Goal: Task Accomplishment & Management: Use online tool/utility

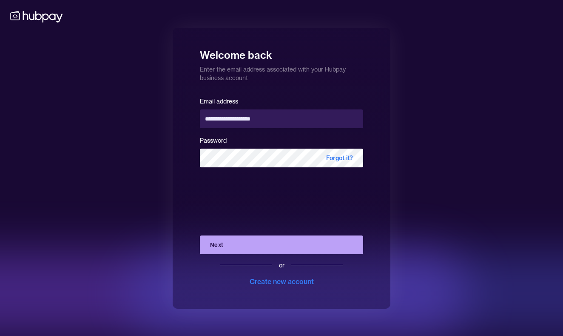
click at [270, 244] on button "Next" at bounding box center [281, 244] width 163 height 19
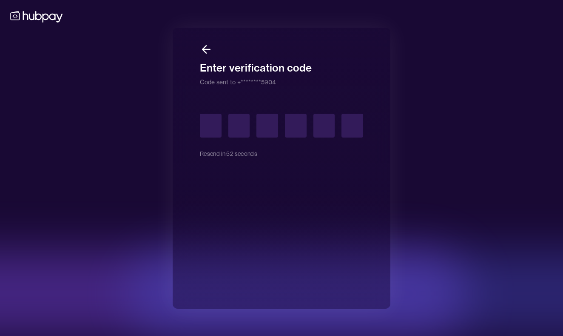
type input "*"
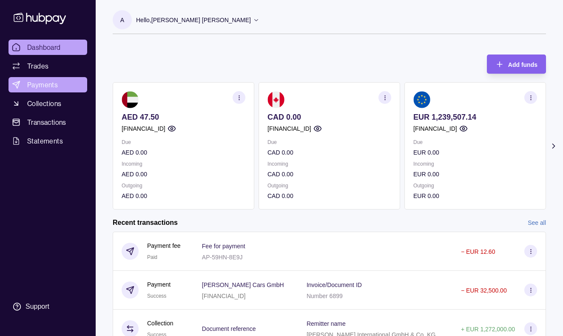
click at [49, 84] on span "Payments" at bounding box center [42, 85] width 31 height 10
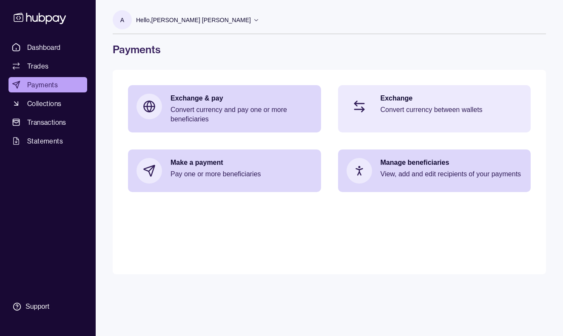
click at [418, 106] on p "Convert currency between wallets" at bounding box center [452, 109] width 142 height 9
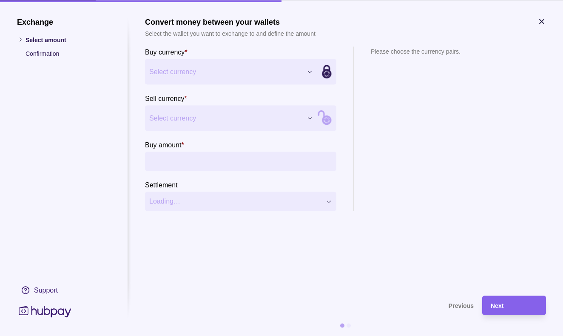
click at [310, 335] on div "Exchange Select amount Confirmation Support Convert money between your wallets …" at bounding box center [281, 336] width 563 height 0
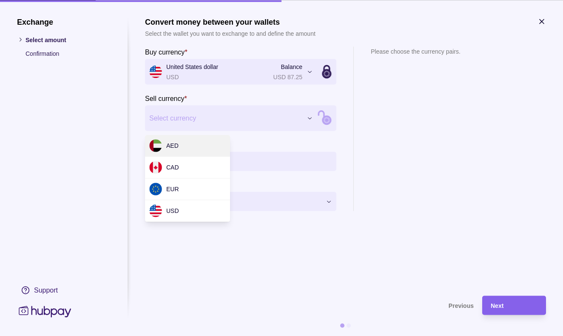
click at [270, 335] on div "Exchange Select amount Confirmation Support Convert money between your wallets …" at bounding box center [281, 336] width 563 height 0
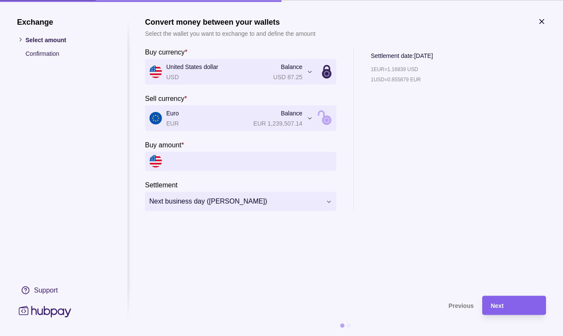
click at [193, 162] on input "Buy amount *" at bounding box center [249, 160] width 166 height 19
type input "*******"
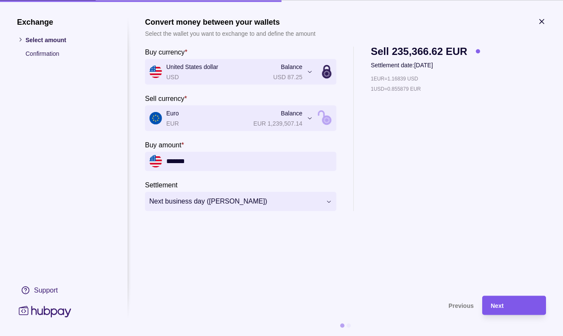
click at [497, 303] on span "Next" at bounding box center [497, 305] width 13 height 7
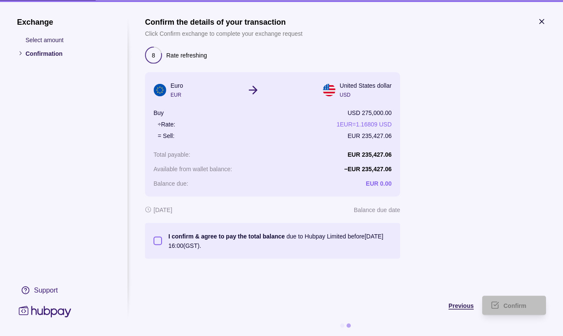
click at [460, 304] on span "Previous" at bounding box center [461, 305] width 25 height 7
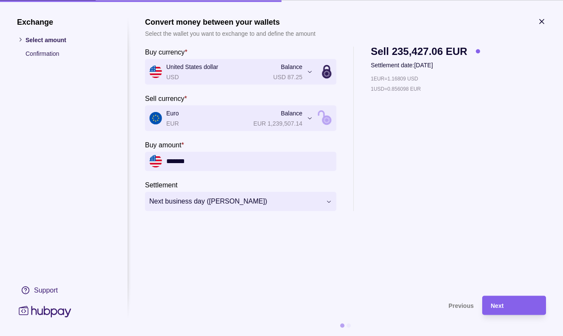
click at [243, 161] on input "*******" at bounding box center [249, 160] width 166 height 19
type input "*"
type input "*******"
click at [513, 305] on div "Next" at bounding box center [514, 305] width 47 height 10
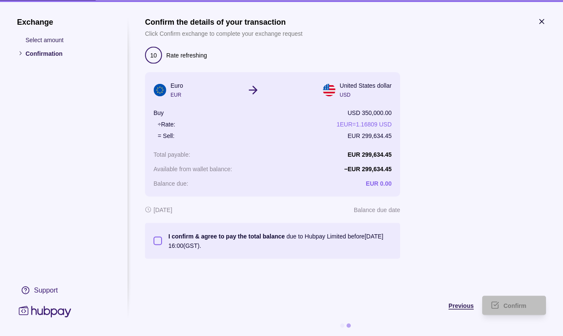
click at [453, 303] on span "Previous" at bounding box center [461, 305] width 25 height 7
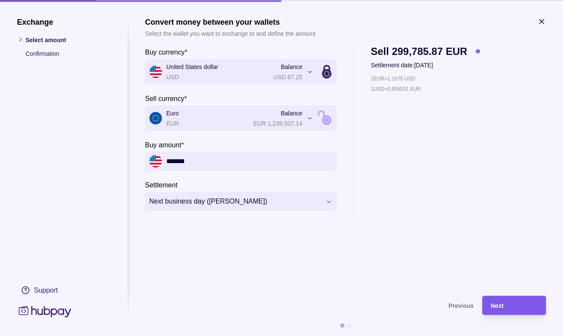
click at [503, 304] on span "Next" at bounding box center [497, 305] width 13 height 7
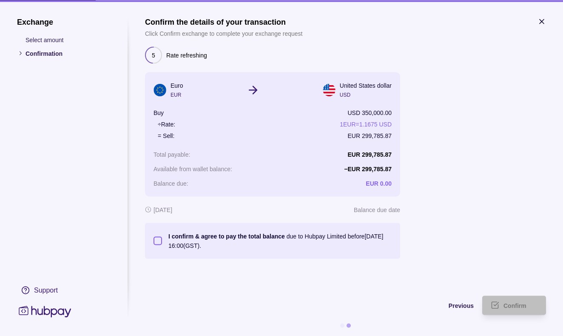
click at [159, 239] on button "I confirm & agree to pay the total balance due to Hubpay Limited before [DATE] …" at bounding box center [158, 240] width 9 height 9
click at [513, 305] on span "Confirm" at bounding box center [515, 305] width 23 height 7
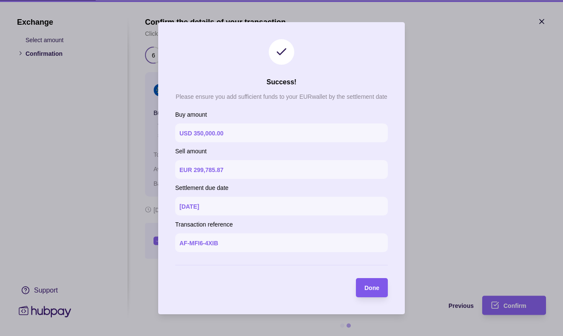
click at [374, 287] on span "Done" at bounding box center [372, 287] width 15 height 7
